Goal: Task Accomplishment & Management: Complete application form

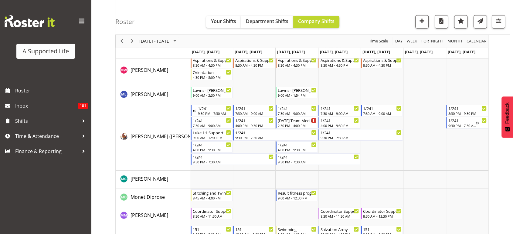
scroll to position [2222, 0]
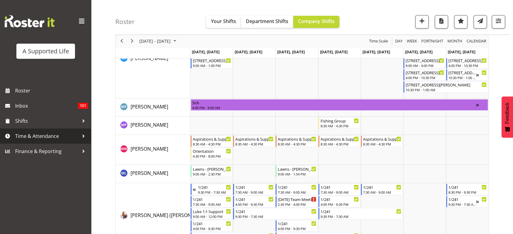
click at [34, 133] on span "Time & Attendance" at bounding box center [47, 136] width 64 height 9
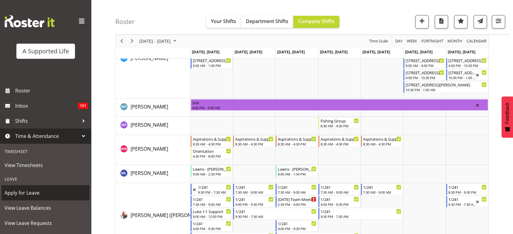
click at [31, 191] on span "Apply for Leave" at bounding box center [46, 192] width 82 height 9
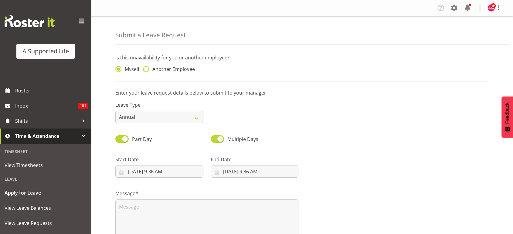
click at [175, 70] on span "Another Employee" at bounding box center [172, 69] width 46 height 6
click at [147, 70] on input "Another Employee" at bounding box center [145, 69] width 4 height 4
radio input "true"
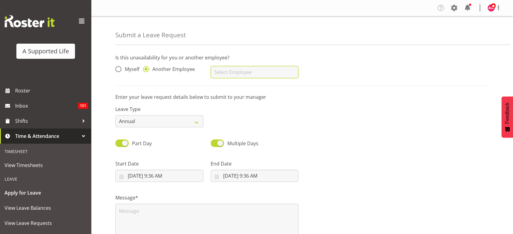
click at [243, 73] on input "text" at bounding box center [255, 72] width 88 height 12
drag, startPoint x: 229, startPoint y: 86, endPoint x: 225, endPoint y: 84, distance: 5.2
click at [227, 85] on span "[PERSON_NAME]" at bounding box center [234, 87] width 38 height 7
type input "[PERSON_NAME]"
drag, startPoint x: 147, startPoint y: 120, endPoint x: 140, endPoint y: 120, distance: 7.6
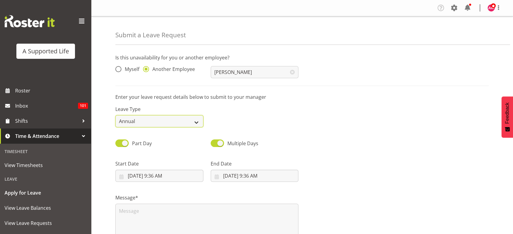
click at [146, 119] on select "Annual Sick Bereavement Domestic Violence Parental Jury Service Day In Lieu Oth…" at bounding box center [159, 121] width 88 height 12
select select "Sick"
click at [115, 115] on select "Annual Sick Bereavement Domestic Violence Parental Jury Service Day In Lieu Oth…" at bounding box center [159, 121] width 88 height 12
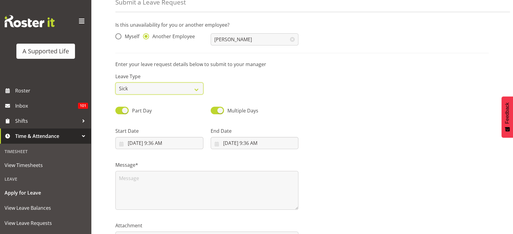
scroll to position [74, 0]
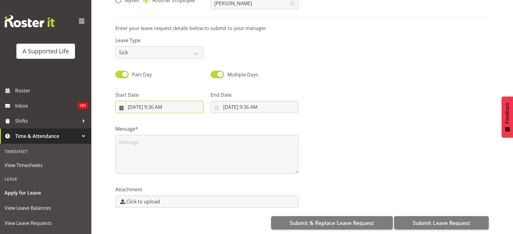
click at [163, 101] on input "8/18/2025, 9:36 AM" at bounding box center [159, 107] width 88 height 12
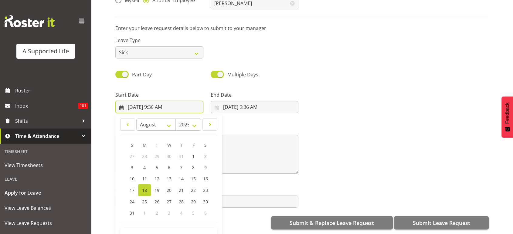
scroll to position [17, 0]
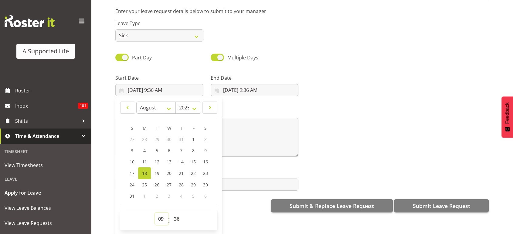
click at [160, 213] on select "00 01 02 03 04 05 06 07 08 09 10 11 12 13 14 15 16 17 18 19 20 21 22 23" at bounding box center [162, 219] width 14 height 12
select select "8"
click at [155, 213] on select "00 01 02 03 04 05 06 07 08 09 10 11 12 13 14 15 16 17 18 19 20 21 22 23" at bounding box center [162, 219] width 14 height 12
type input "8/18/2025, 8:36 AM"
click at [174, 218] on select "00 01 02 03 04 05 06 07 08 09 10 11 12 13 14 15 16 17 18 19 20 21 22 23 24 25 2…" at bounding box center [178, 219] width 14 height 12
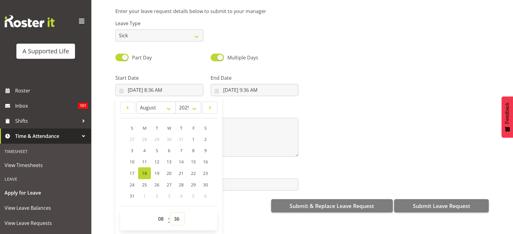
select select "30"
click at [171, 213] on select "00 01 02 03 04 05 06 07 08 09 10 11 12 13 14 15 16 17 18 19 20 21 22 23 24 25 2…" at bounding box center [178, 219] width 14 height 12
type input "[DATE] 8:30 AM"
click at [254, 84] on input "8/18/2025, 9:36 AM" at bounding box center [255, 90] width 88 height 12
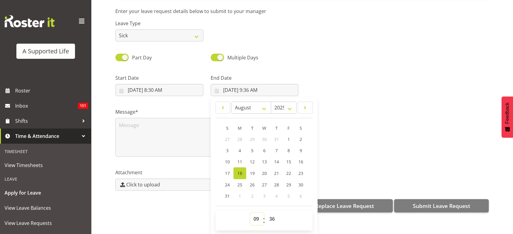
click at [254, 215] on select "00 01 02 03 04 05 06 07 08 09 10 11 12 13 14 15 16 17 18 19 20 21 22 23" at bounding box center [257, 219] width 14 height 12
select select "20"
click at [250, 213] on select "00 01 02 03 04 05 06 07 08 09 10 11 12 13 14 15 16 17 18 19 20 21 22 23" at bounding box center [257, 219] width 14 height 12
type input "8/18/2025, 8:36 PM"
click at [270, 213] on select "00 01 02 03 04 05 06 07 08 09 10 11 12 13 14 15 16 17 18 19 20 21 22 23 24 25 2…" at bounding box center [273, 219] width 14 height 12
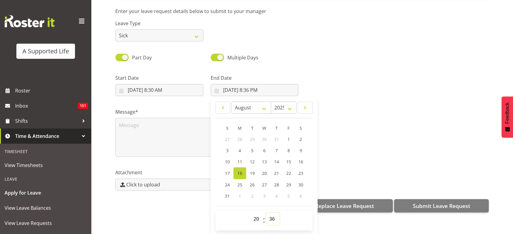
select select "0"
click at [266, 213] on select "00 01 02 03 04 05 06 07 08 09 10 11 12 13 14 15 16 17 18 19 20 21 22 23 24 25 2…" at bounding box center [273, 219] width 14 height 12
type input "8/18/2025, 8:00 PM"
click at [310, 54] on div "Part Day Multiple Days" at bounding box center [302, 55] width 381 height 21
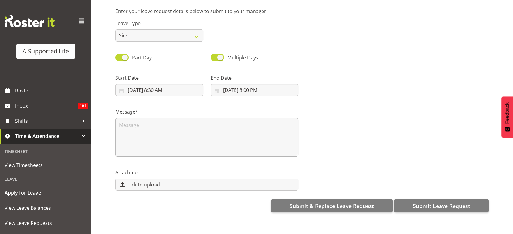
scroll to position [0, 0]
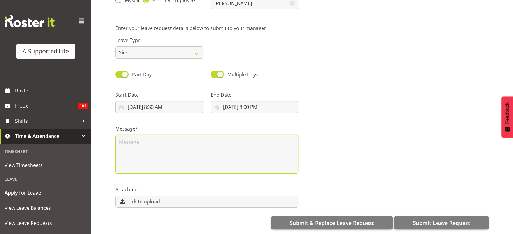
drag, startPoint x: 265, startPoint y: 145, endPoint x: 254, endPoint y: 139, distance: 12.5
click at [260, 145] on textarea at bounding box center [206, 154] width 183 height 39
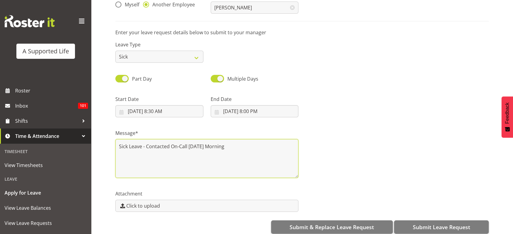
scroll to position [74, 0]
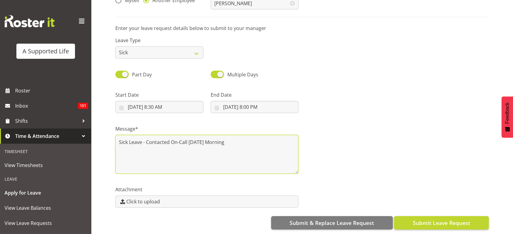
type textarea "Sick Leave - Contacted On-Call on Monday Morning"
click at [405, 218] on button "Submit Leave Request" at bounding box center [441, 222] width 95 height 13
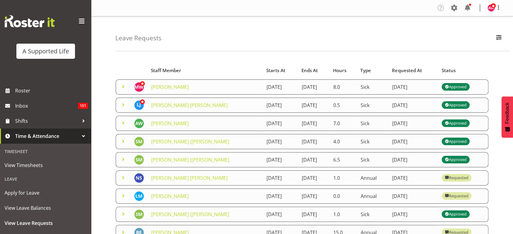
click at [40, 82] on div "A Supported Life" at bounding box center [45, 41] width 91 height 83
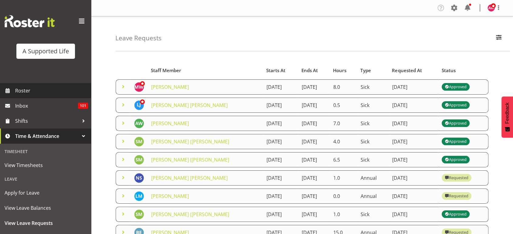
click at [44, 93] on span "Roster" at bounding box center [51, 90] width 73 height 9
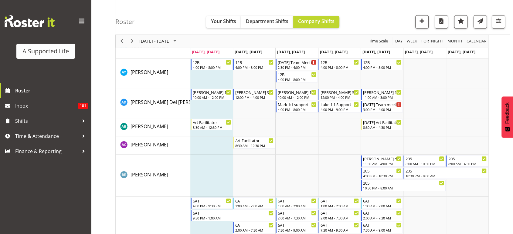
scroll to position [472, 0]
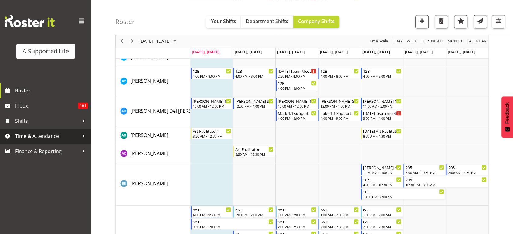
click at [58, 133] on span "Time & Attendance" at bounding box center [47, 136] width 64 height 9
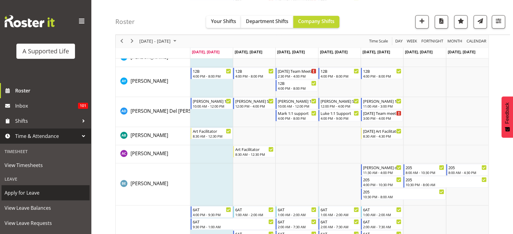
click at [44, 196] on span "Apply for Leave" at bounding box center [46, 192] width 82 height 9
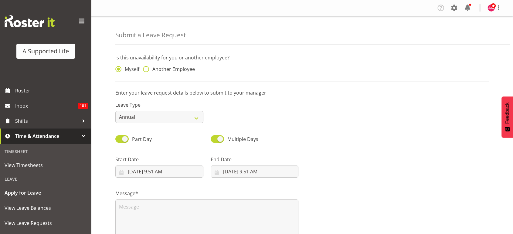
click at [166, 71] on span "Another Employee" at bounding box center [172, 69] width 46 height 6
click at [147, 71] on input "Another Employee" at bounding box center [145, 69] width 4 height 4
radio input "true"
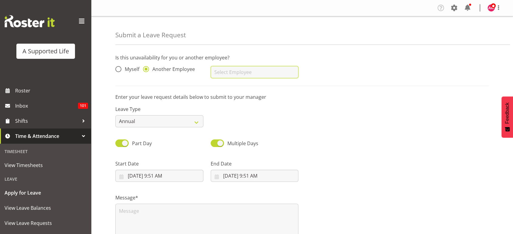
click at [228, 74] on input "text" at bounding box center [255, 72] width 88 height 12
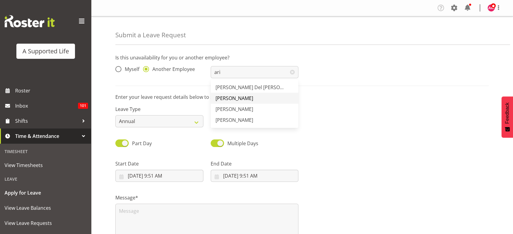
click at [231, 97] on span "[PERSON_NAME]" at bounding box center [234, 98] width 38 height 7
type input "[PERSON_NAME]"
click at [152, 113] on div "Leave Type Annual Sick Bereavement Domestic Violence Parental Jury Service Day …" at bounding box center [159, 117] width 88 height 22
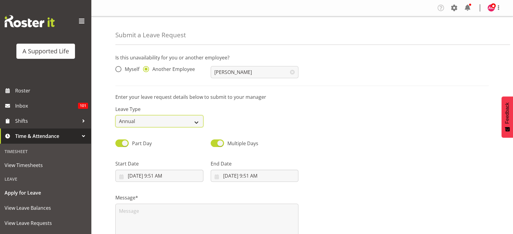
click at [152, 124] on select "Annual Sick Bereavement Domestic Violence Parental Jury Service Day In Lieu Oth…" at bounding box center [159, 121] width 88 height 12
select select "Sick"
click at [115, 115] on select "Annual Sick Bereavement Domestic Violence Parental Jury Service Day In Lieu Oth…" at bounding box center [159, 121] width 88 height 12
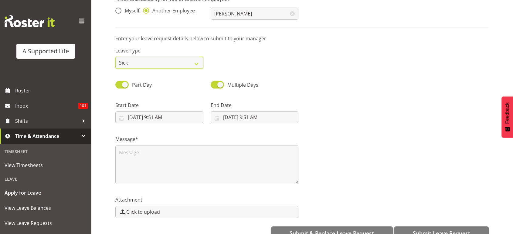
scroll to position [74, 0]
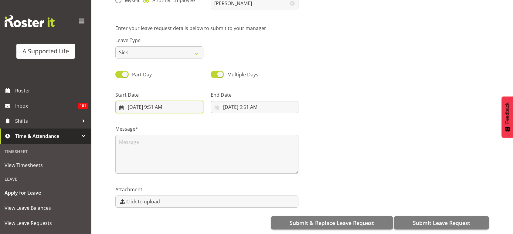
click at [148, 102] on input "8/18/2025, 9:51 AM" at bounding box center [159, 107] width 88 height 12
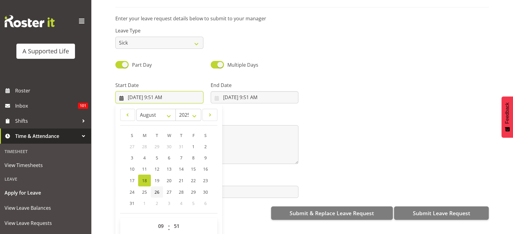
scroll to position [17, 0]
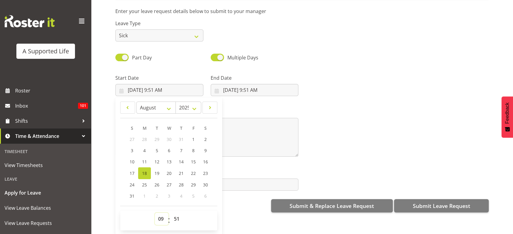
click at [160, 213] on select "00 01 02 03 04 05 06 07 08 09 10 11 12 13 14 15 16 17 18 19 20 21 22 23" at bounding box center [162, 219] width 14 height 12
select select "8"
click at [155, 213] on select "00 01 02 03 04 05 06 07 08 09 10 11 12 13 14 15 16 17 18 19 20 21 22 23" at bounding box center [162, 219] width 14 height 12
type input "8/18/2025, 8:51 AM"
click at [174, 213] on select "00 01 02 03 04 05 06 07 08 09 10 11 12 13 14 15 16 17 18 19 20 21 22 23 24 25 2…" at bounding box center [178, 219] width 14 height 12
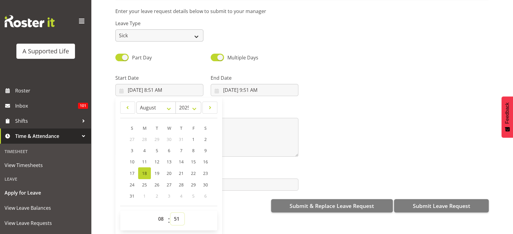
select select "30"
click at [171, 213] on select "00 01 02 03 04 05 06 07 08 09 10 11 12 13 14 15 16 17 18 19 20 21 22 23 24 25 2…" at bounding box center [178, 219] width 14 height 12
type input "8/18/2025, 8:30 AM"
drag, startPoint x: 242, startPoint y: 82, endPoint x: 281, endPoint y: 130, distance: 62.6
click at [242, 84] on input "8/18/2025, 9:51 AM" at bounding box center [255, 90] width 88 height 12
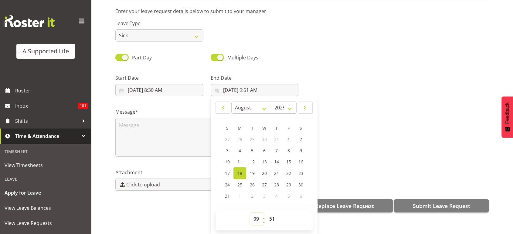
click at [255, 213] on select "00 01 02 03 04 05 06 07 08 09 10 11 12 13 14 15 16 17 18 19 20 21 22 23" at bounding box center [257, 219] width 14 height 12
select select "12"
click at [250, 213] on select "00 01 02 03 04 05 06 07 08 09 10 11 12 13 14 15 16 17 18 19 20 21 22 23" at bounding box center [257, 219] width 14 height 12
type input "8/18/2025, 12:51 PM"
drag, startPoint x: 269, startPoint y: 211, endPoint x: 270, endPoint y: 208, distance: 3.2
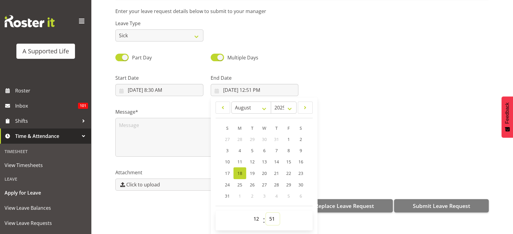
click at [269, 213] on select "00 01 02 03 04 05 06 07 08 09 10 11 12 13 14 15 16 17 18 19 20 21 22 23 24 25 2…" at bounding box center [273, 219] width 14 height 12
select select "30"
click at [266, 213] on select "00 01 02 03 04 05 06 07 08 09 10 11 12 13 14 15 16 17 18 19 20 21 22 23 24 25 2…" at bounding box center [273, 219] width 14 height 12
type input "8/18/2025, 12:30 PM"
click at [313, 69] on div at bounding box center [397, 83] width 190 height 34
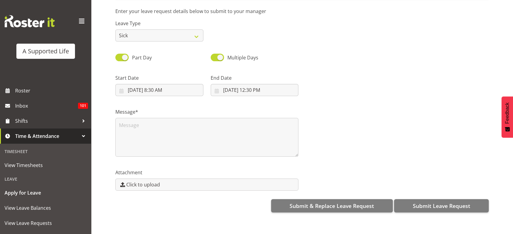
scroll to position [0, 0]
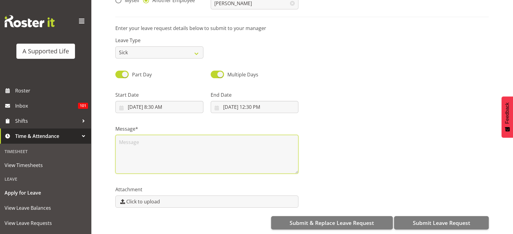
click at [229, 157] on textarea at bounding box center [206, 154] width 183 height 39
type textarea "S"
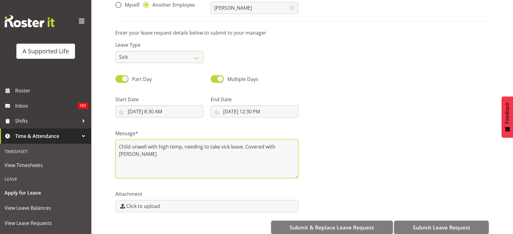
scroll to position [74, 0]
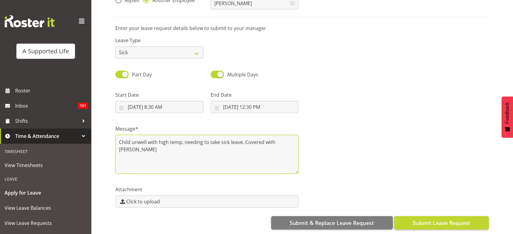
type textarea "Child unwell with high temp, needing to take sick leave. Covered with Saskia"
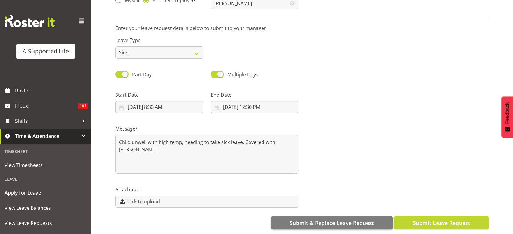
click at [447, 220] on span "Submit Leave Request" at bounding box center [440, 223] width 57 height 8
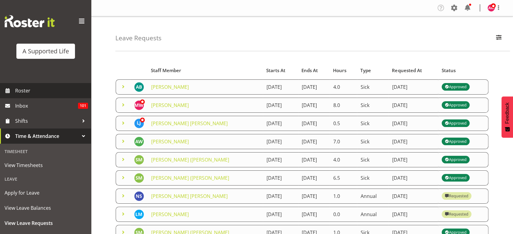
click at [46, 90] on span "Roster" at bounding box center [51, 90] width 73 height 9
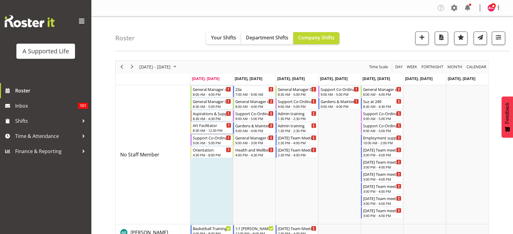
click at [215, 130] on div "8:30 AM - 12:30 PM" at bounding box center [212, 130] width 39 height 5
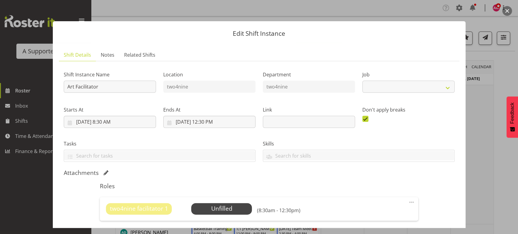
select select "4117"
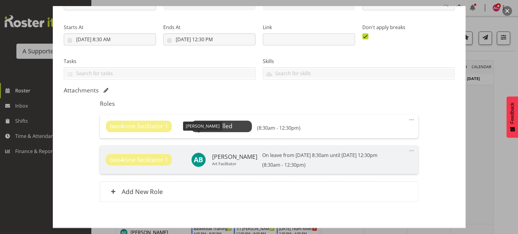
scroll to position [110, 0]
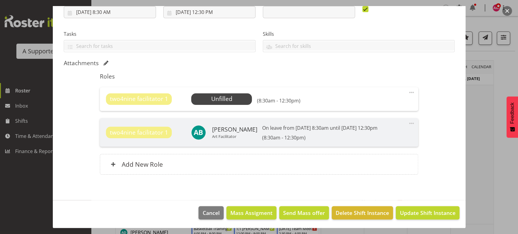
click at [226, 92] on div "two4nine facilitator 1 Unfilled Select Employee (8:30am - 12:30pm) Edit Cover R…" at bounding box center [259, 99] width 318 height 24
click at [227, 96] on span "Select Employee" at bounding box center [221, 99] width 45 height 9
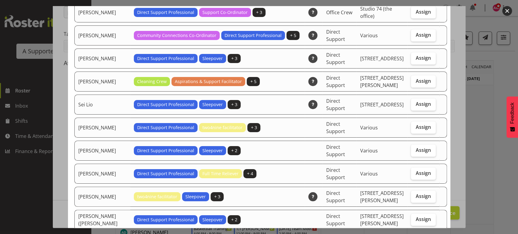
scroll to position [1416, 0]
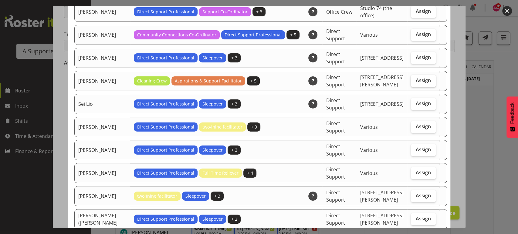
click at [422, 83] on span "Assign" at bounding box center [423, 80] width 15 height 6
click at [415, 83] on input "Assign" at bounding box center [413, 81] width 4 height 4
checkbox input "true"
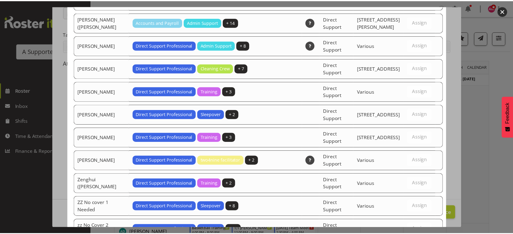
scroll to position [1724, 0]
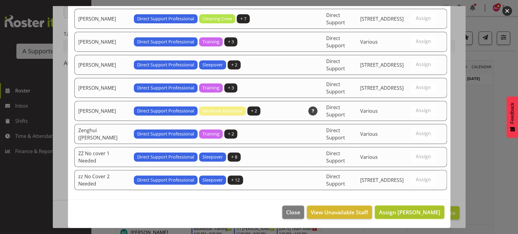
click at [428, 209] on span "Assign [PERSON_NAME]" at bounding box center [409, 212] width 61 height 7
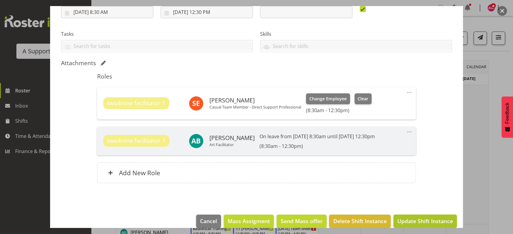
click at [433, 224] on span "Update Shift Instance" at bounding box center [425, 221] width 56 height 8
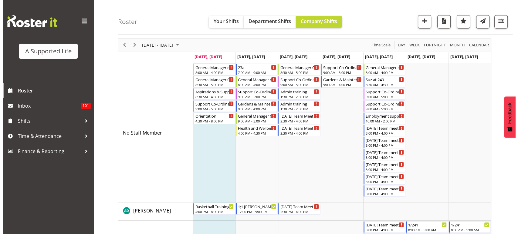
scroll to position [0, 0]
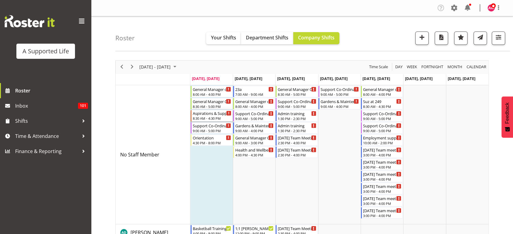
click at [203, 119] on div "8:30 AM - 4:30 PM" at bounding box center [212, 118] width 39 height 5
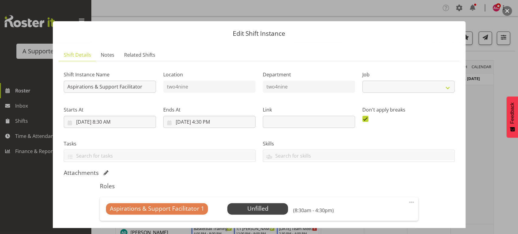
select select "5125"
click at [258, 208] on span "Select Employee" at bounding box center [257, 209] width 45 height 9
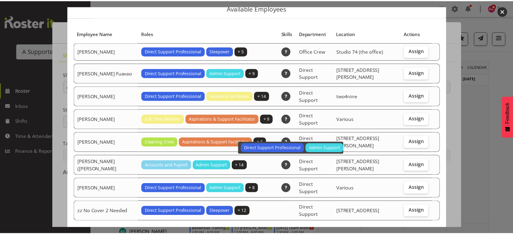
scroll to position [38, 0]
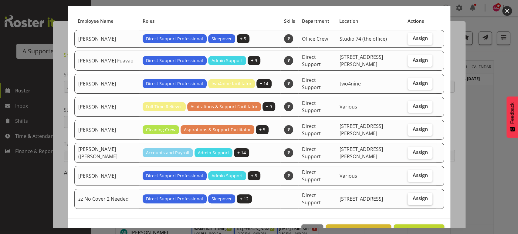
click at [418, 195] on span "Assign" at bounding box center [419, 198] width 15 height 6
click at [412, 197] on input "Assign" at bounding box center [410, 199] width 4 height 4
checkbox input "true"
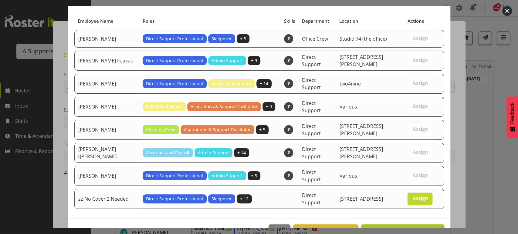
click at [412, 228] on span "Assign zz No Cover 2 Needed" at bounding box center [402, 231] width 75 height 7
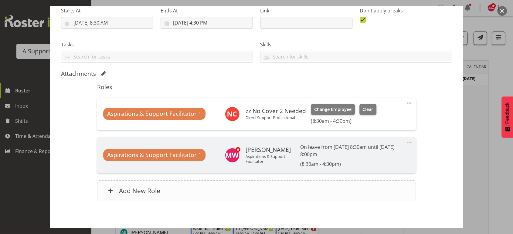
scroll to position [126, 0]
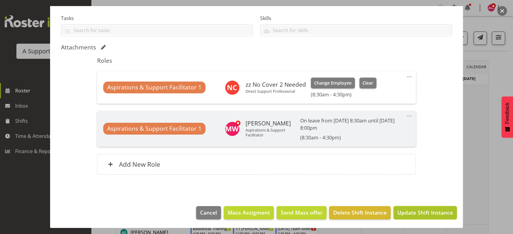
click at [412, 214] on span "Update Shift Instance" at bounding box center [425, 213] width 56 height 8
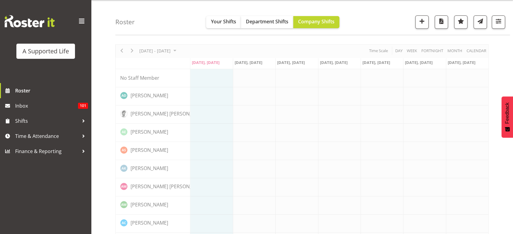
scroll to position [0, 0]
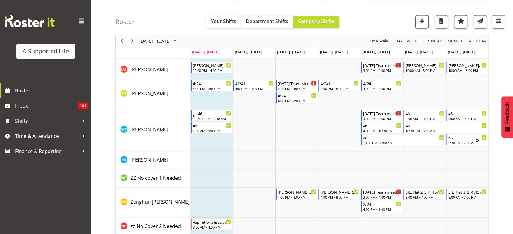
scroll to position [3403, 0]
